Goal: Navigation & Orientation: Find specific page/section

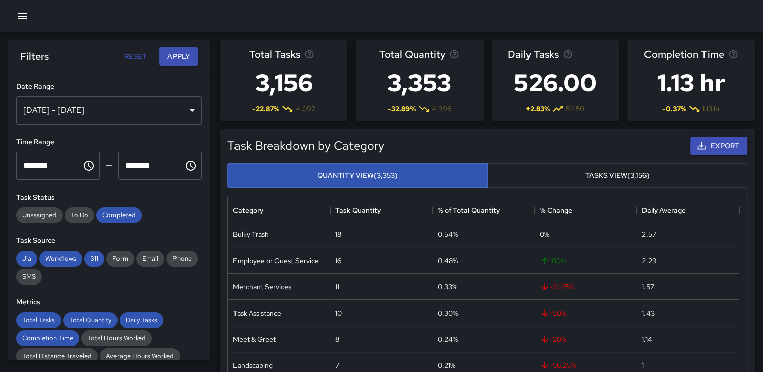
scroll to position [403, 0]
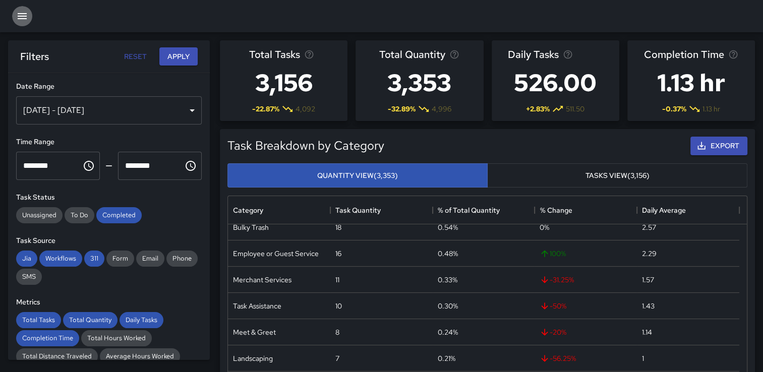
click at [21, 19] on icon "button" at bounding box center [22, 16] width 9 height 6
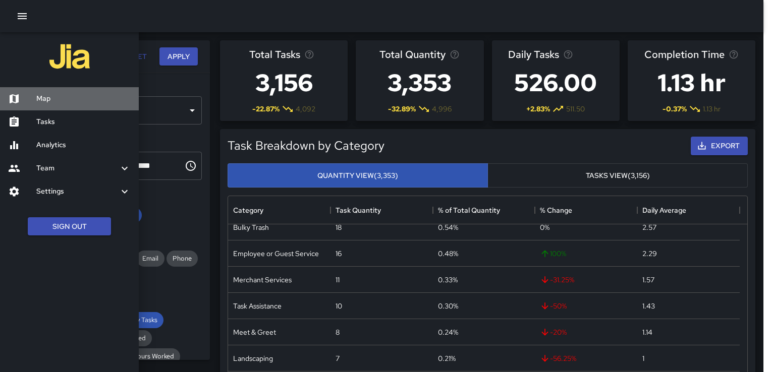
click at [51, 99] on h6 "Map" at bounding box center [83, 98] width 94 height 11
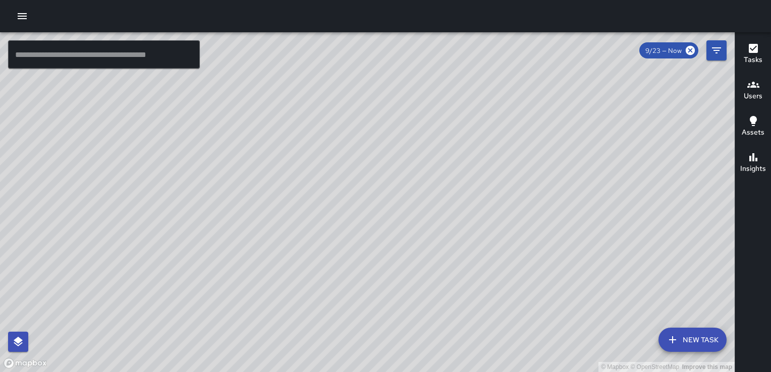
click at [22, 18] on icon "button" at bounding box center [22, 16] width 12 height 12
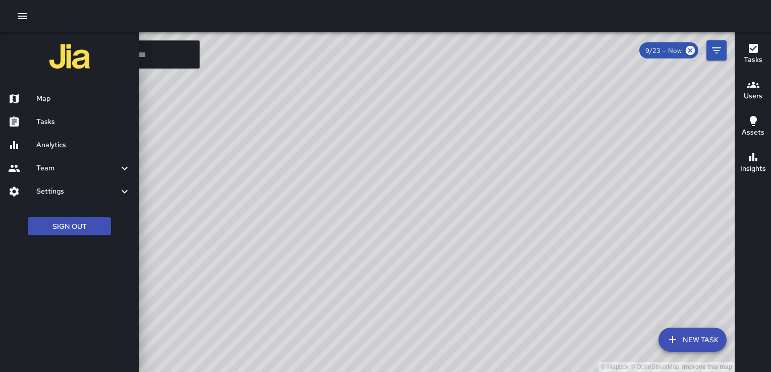
click at [180, 196] on div at bounding box center [385, 186] width 771 height 372
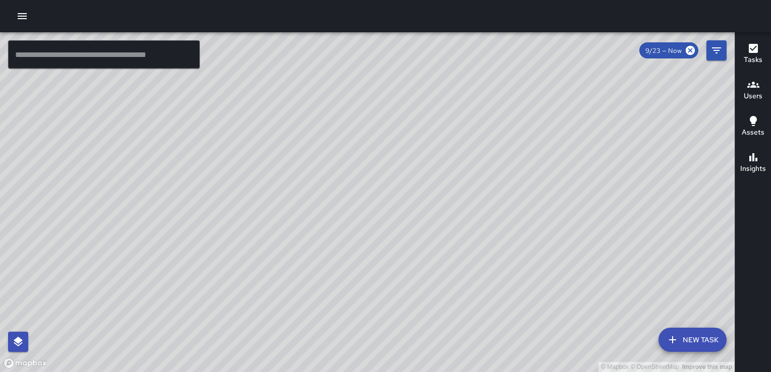
click at [19, 15] on icon "button" at bounding box center [22, 16] width 12 height 12
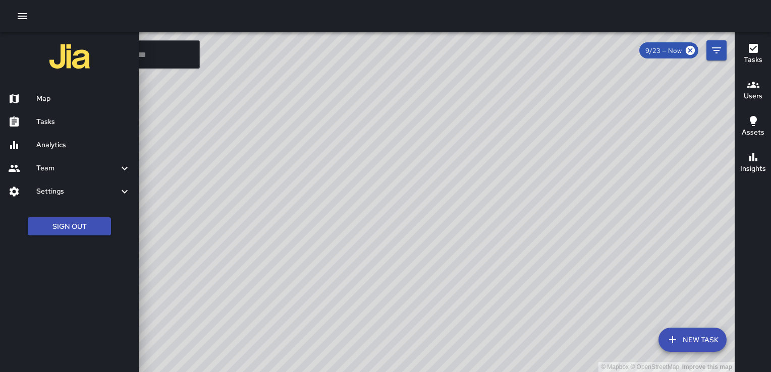
click at [58, 152] on div "Analytics" at bounding box center [69, 145] width 139 height 23
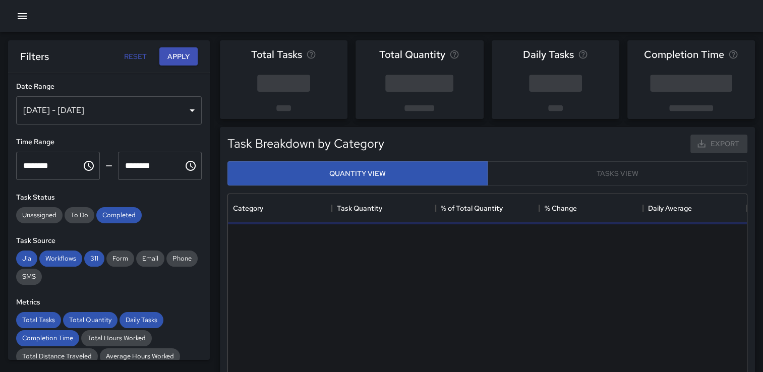
click at [23, 13] on icon "button" at bounding box center [22, 16] width 12 height 12
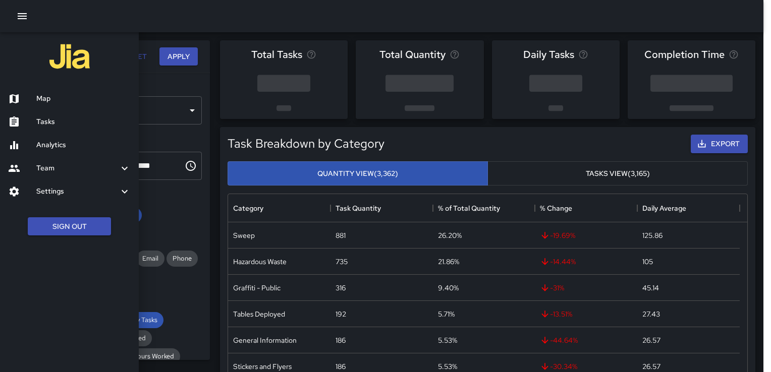
click at [54, 127] on h6 "Tasks" at bounding box center [83, 121] width 94 height 11
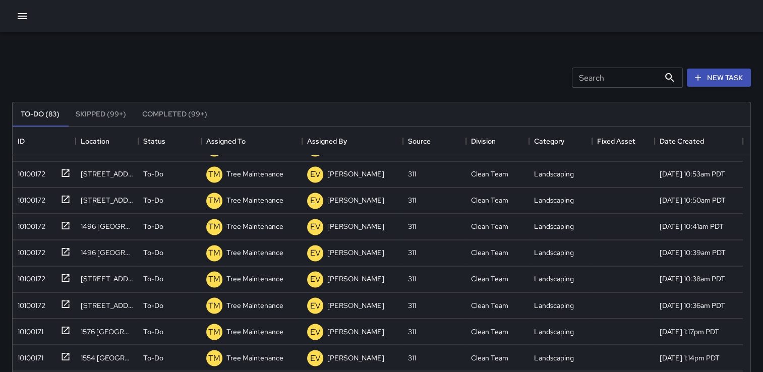
click at [571, 25] on div at bounding box center [381, 16] width 763 height 32
click at [588, 35] on div "Search Search New Task To-Do (83) Skipped (99+) Completed (99+) ID Location Sta…" at bounding box center [381, 313] width 763 height 563
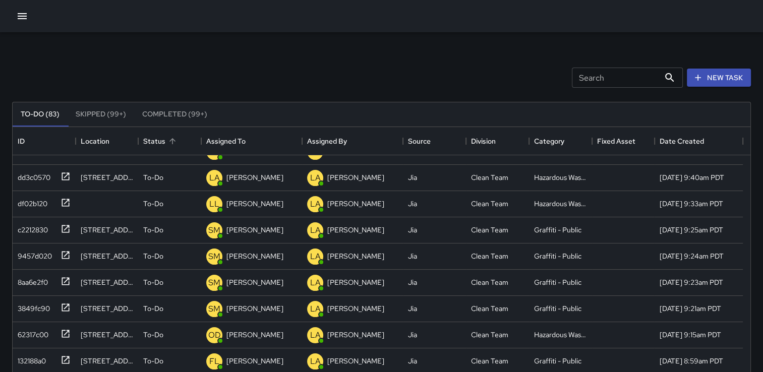
scroll to position [252, 0]
click at [119, 116] on button "Skipped (99+)" at bounding box center [101, 114] width 67 height 24
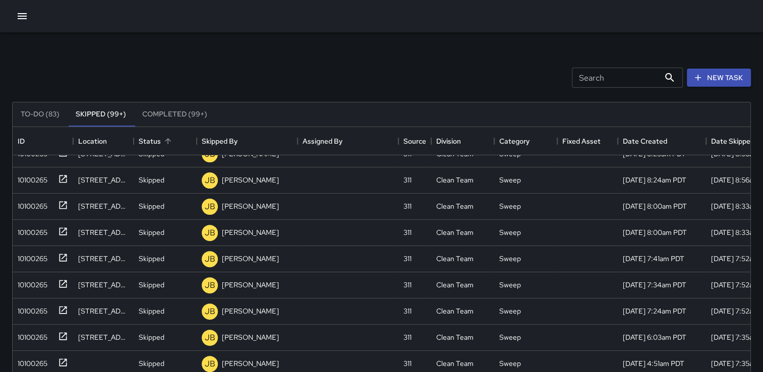
scroll to position [403, 0]
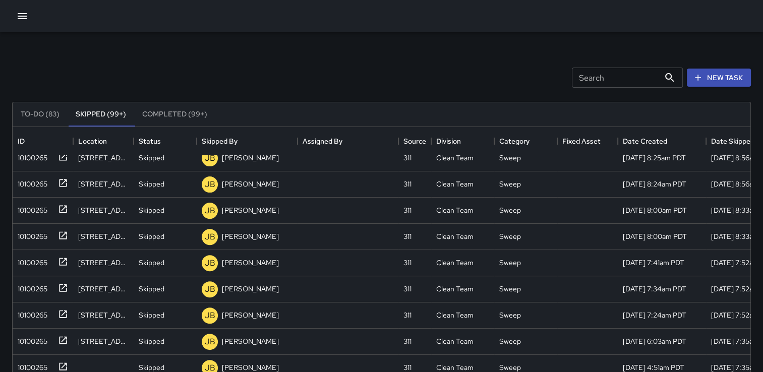
click at [158, 115] on button "Completed (99+)" at bounding box center [174, 114] width 81 height 24
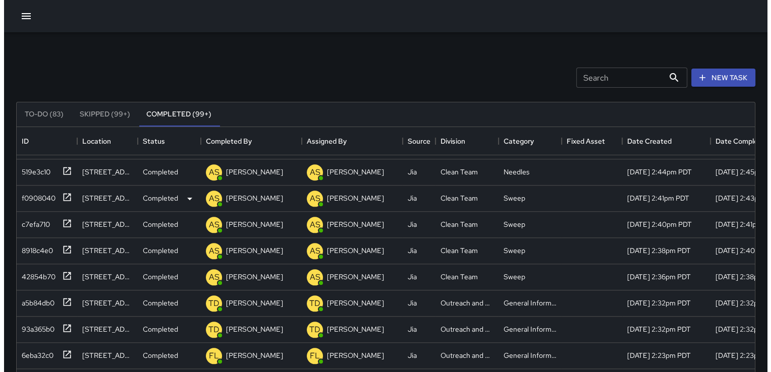
scroll to position [1160, 0]
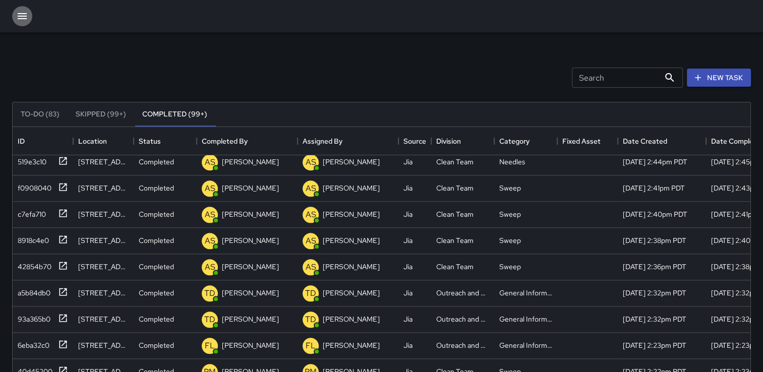
click at [22, 16] on icon "button" at bounding box center [22, 16] width 9 height 6
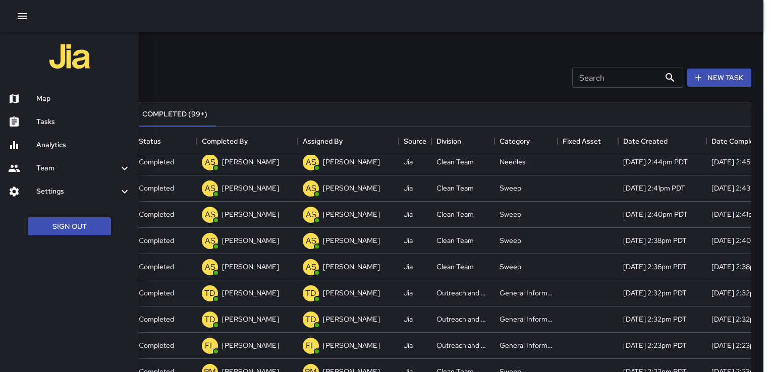
click at [36, 106] on div "Map" at bounding box center [69, 98] width 139 height 23
